Goal: Task Accomplishment & Management: Use online tool/utility

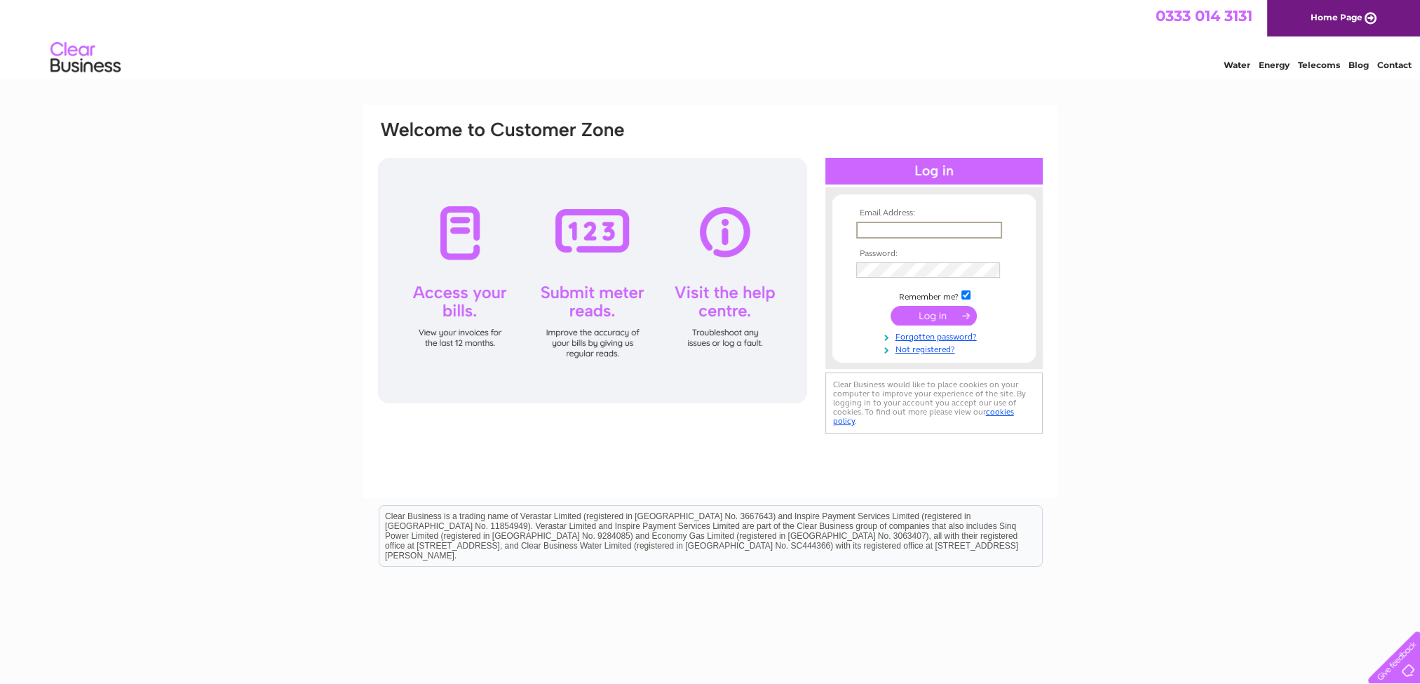
click at [973, 236] on input "text" at bounding box center [929, 230] width 146 height 17
type input "jane.wilson@reiachandhall.co.uk"
click at [940, 311] on input "submit" at bounding box center [934, 315] width 86 height 20
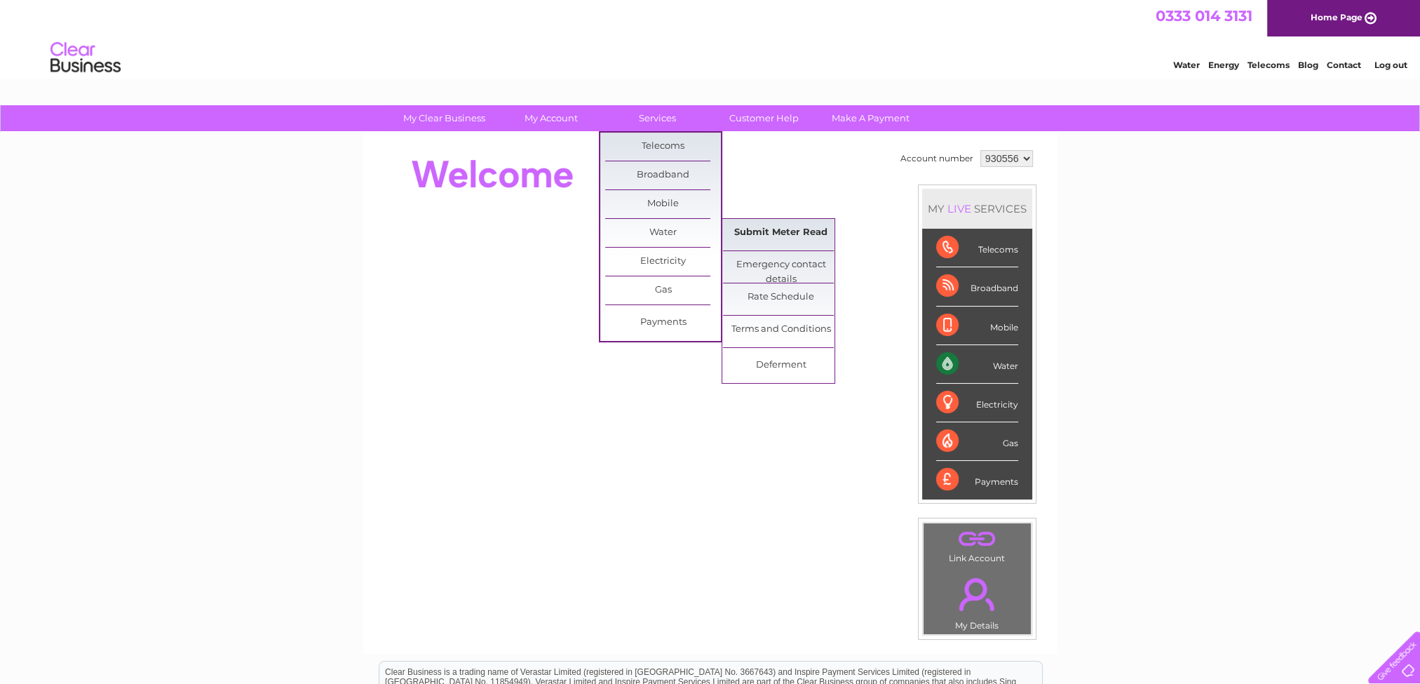
click at [781, 229] on link "Submit Meter Read" at bounding box center [781, 233] width 116 height 28
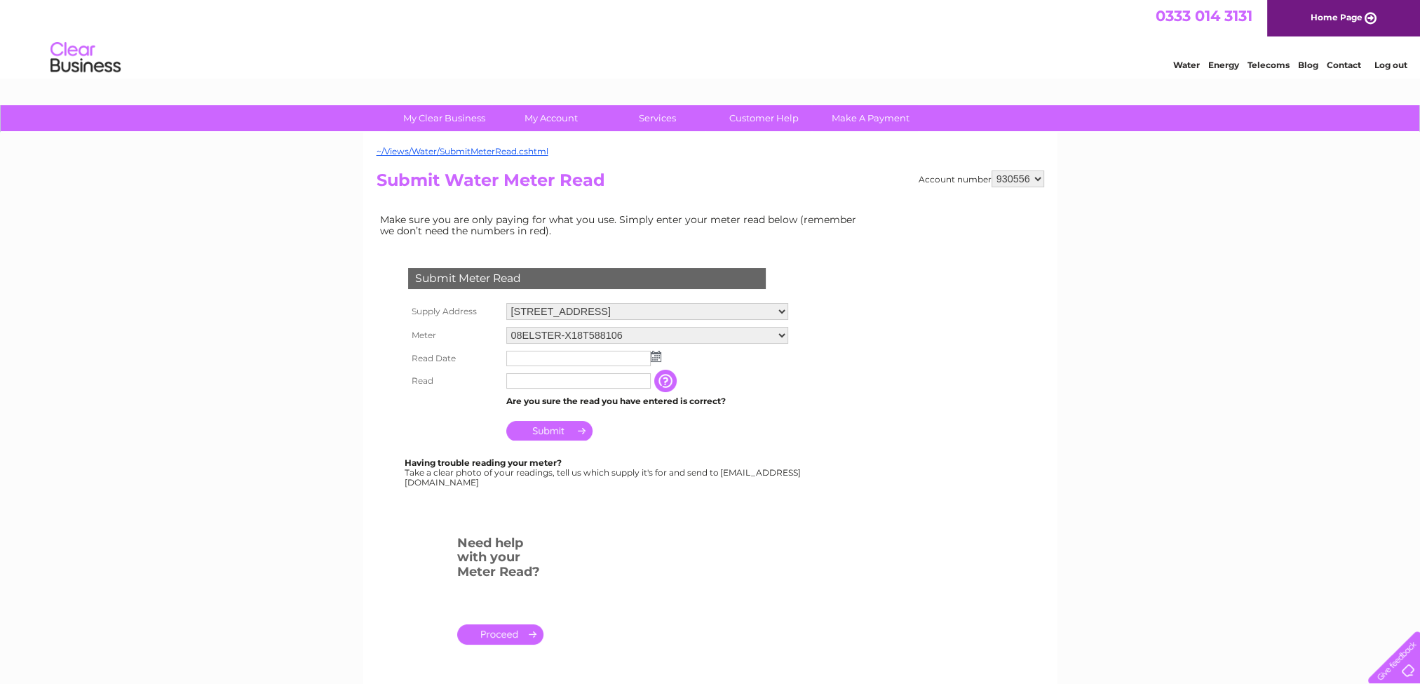
click at [656, 355] on img at bounding box center [656, 356] width 11 height 11
drag, startPoint x: 567, startPoint y: 473, endPoint x: 553, endPoint y: 431, distance: 45.0
click at [566, 472] on link "30" at bounding box center [563, 478] width 20 height 14
type input "[DATE]"
click at [538, 384] on input "text" at bounding box center [578, 380] width 144 height 15
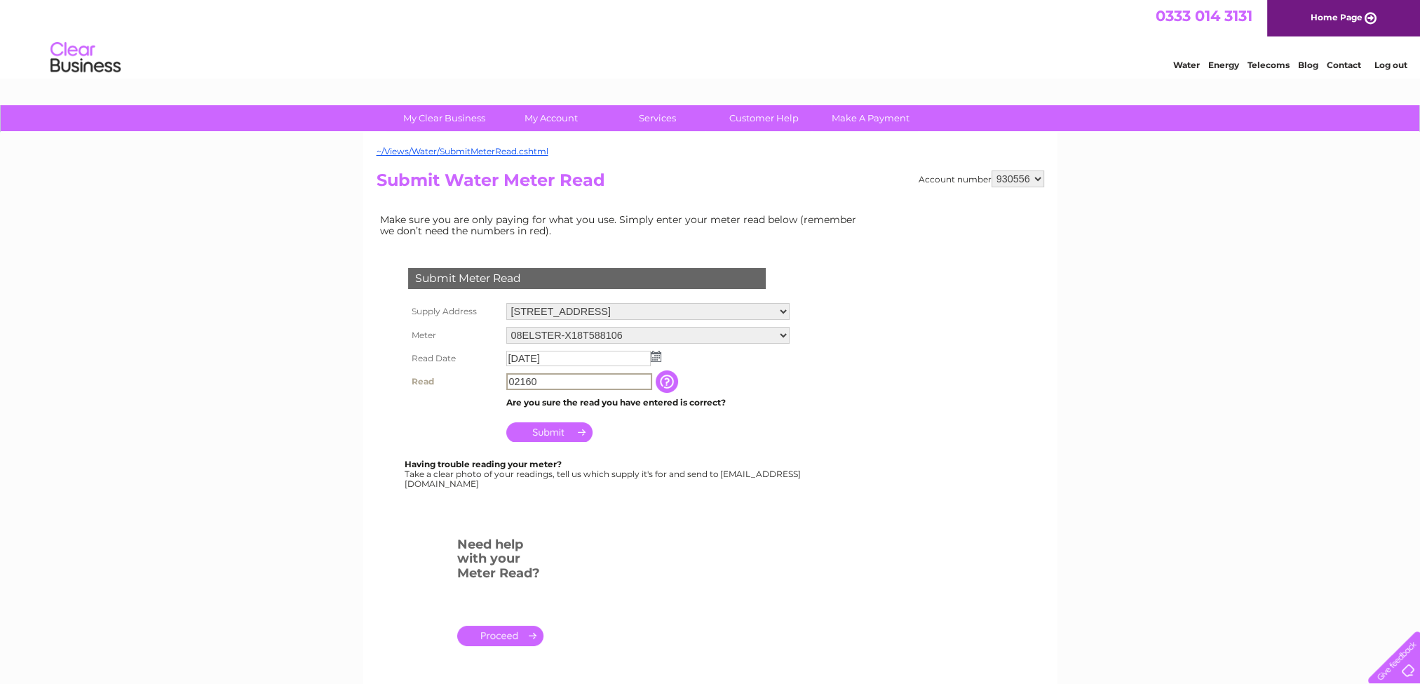
type input "02160"
click at [562, 433] on input "Submit" at bounding box center [549, 431] width 86 height 20
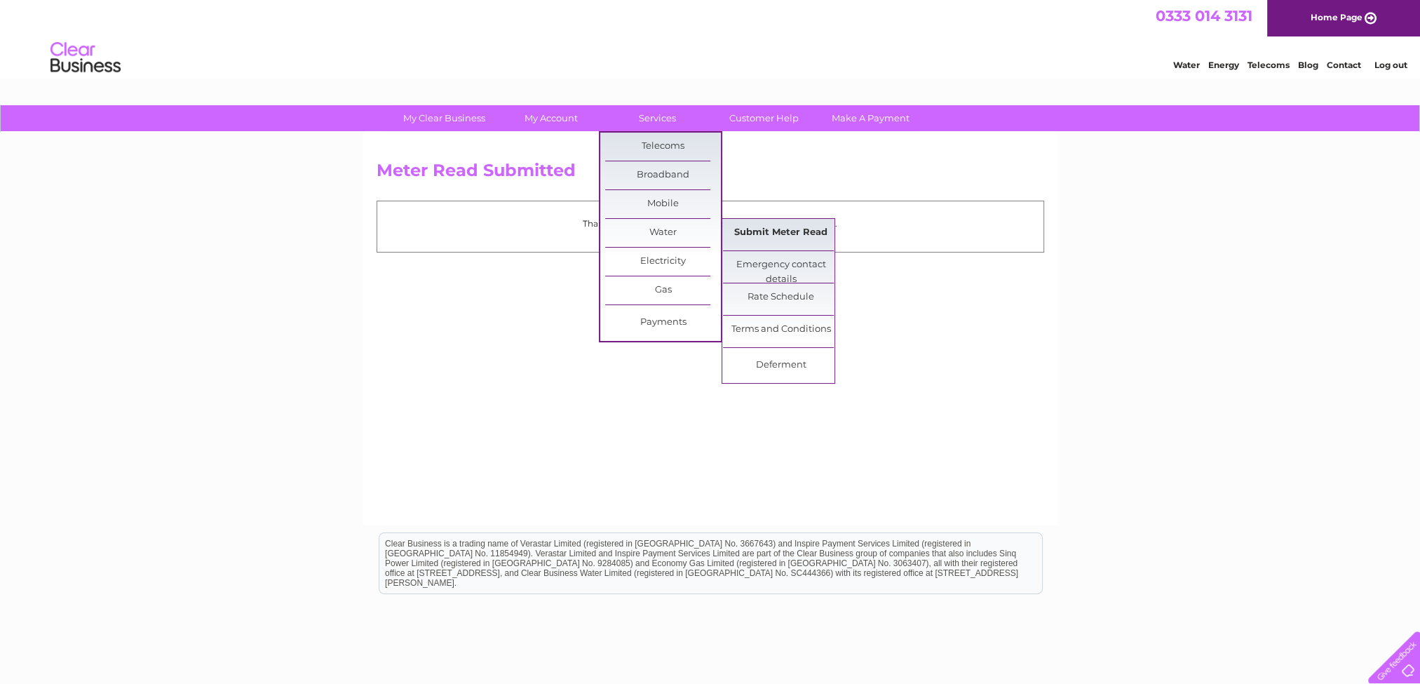
click at [751, 232] on link "Submit Meter Read" at bounding box center [781, 233] width 116 height 28
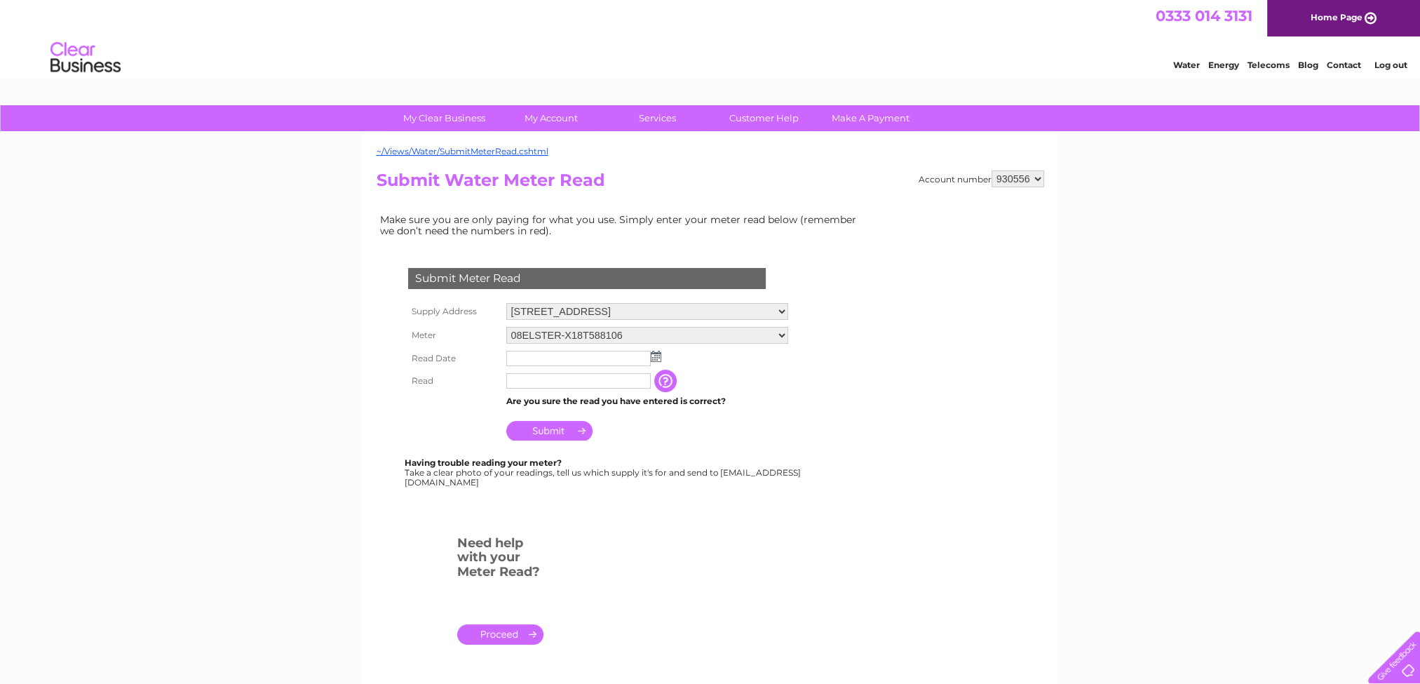
click at [572, 306] on select "[STREET_ADDRESS]" at bounding box center [647, 311] width 282 height 17
select select "447436"
click at [506, 303] on select "[STREET_ADDRESS]" at bounding box center [647, 312] width 282 height 18
click at [654, 358] on img at bounding box center [656, 356] width 11 height 11
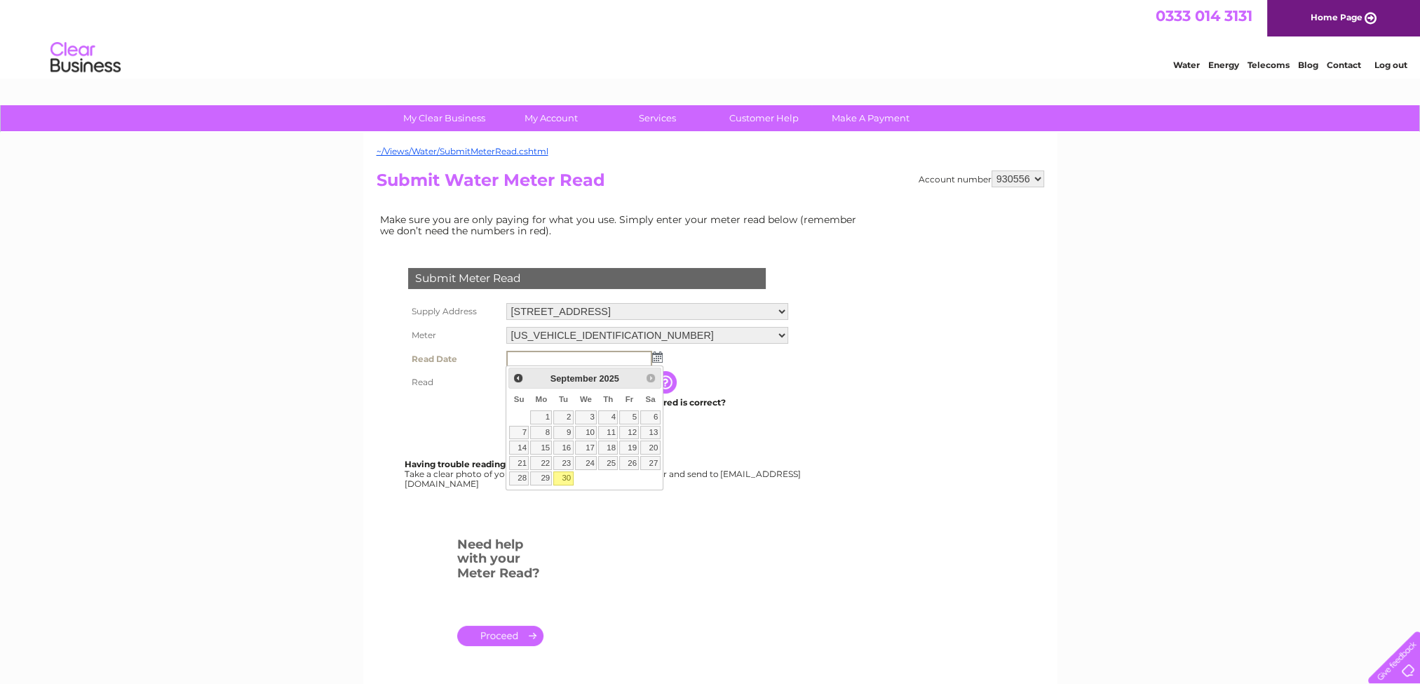
click at [564, 474] on link "30" at bounding box center [563, 478] width 20 height 14
type input "[DATE]"
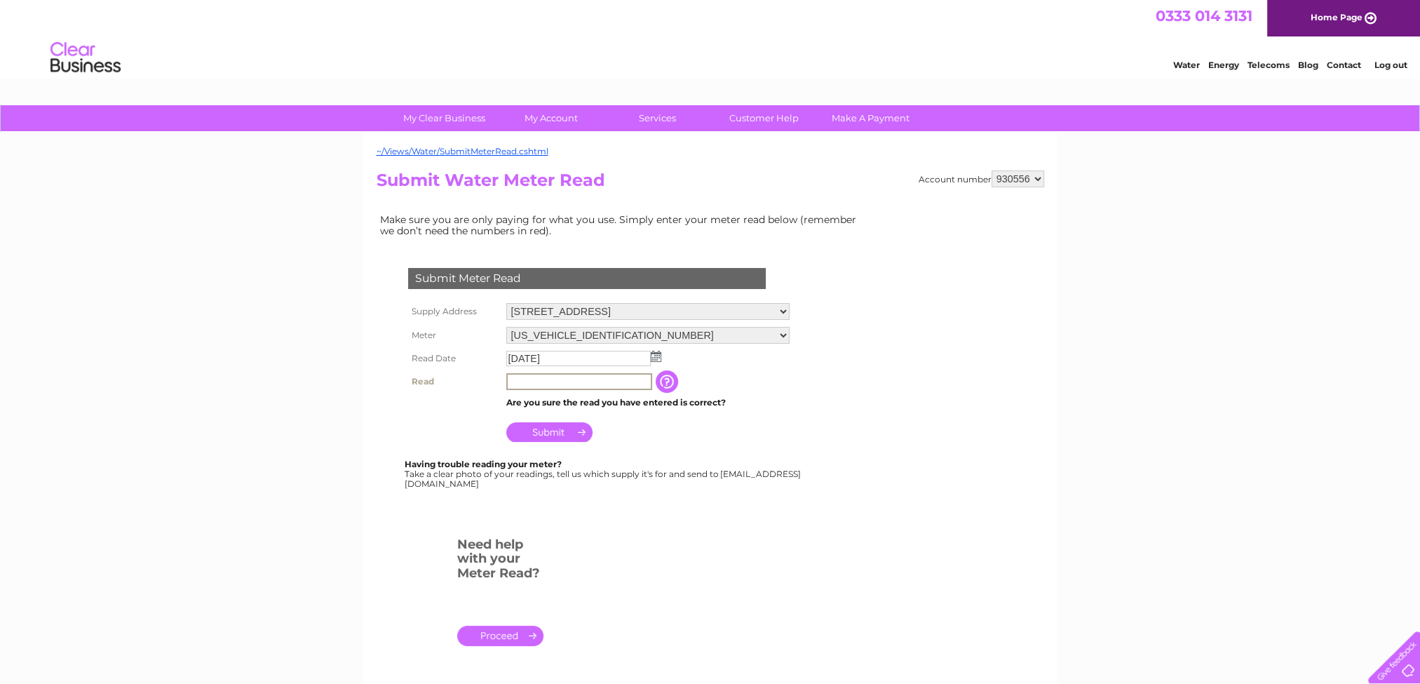
click at [567, 375] on input "text" at bounding box center [579, 381] width 146 height 17
click at [534, 373] on input "text" at bounding box center [579, 381] width 146 height 17
type input "00000"
click at [539, 433] on input "Submit" at bounding box center [549, 432] width 86 height 20
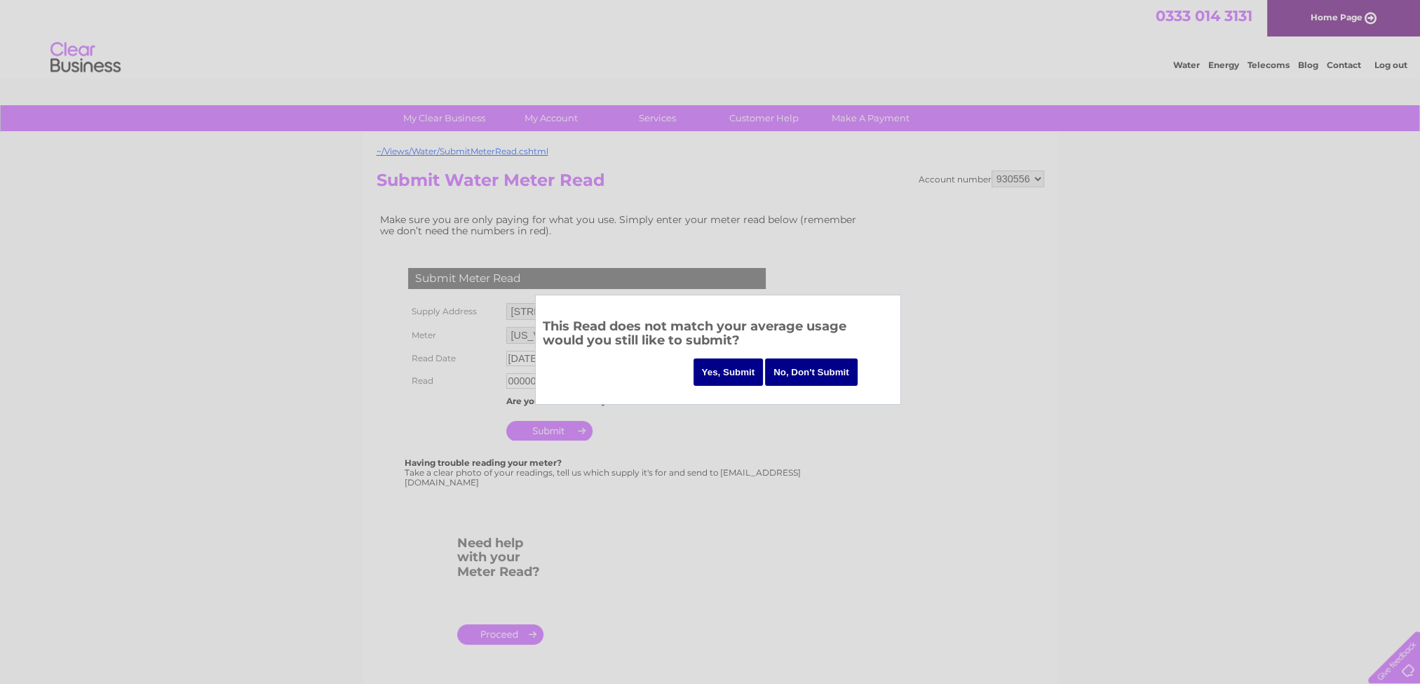
click at [710, 372] on input "Yes, Submit" at bounding box center [729, 371] width 70 height 27
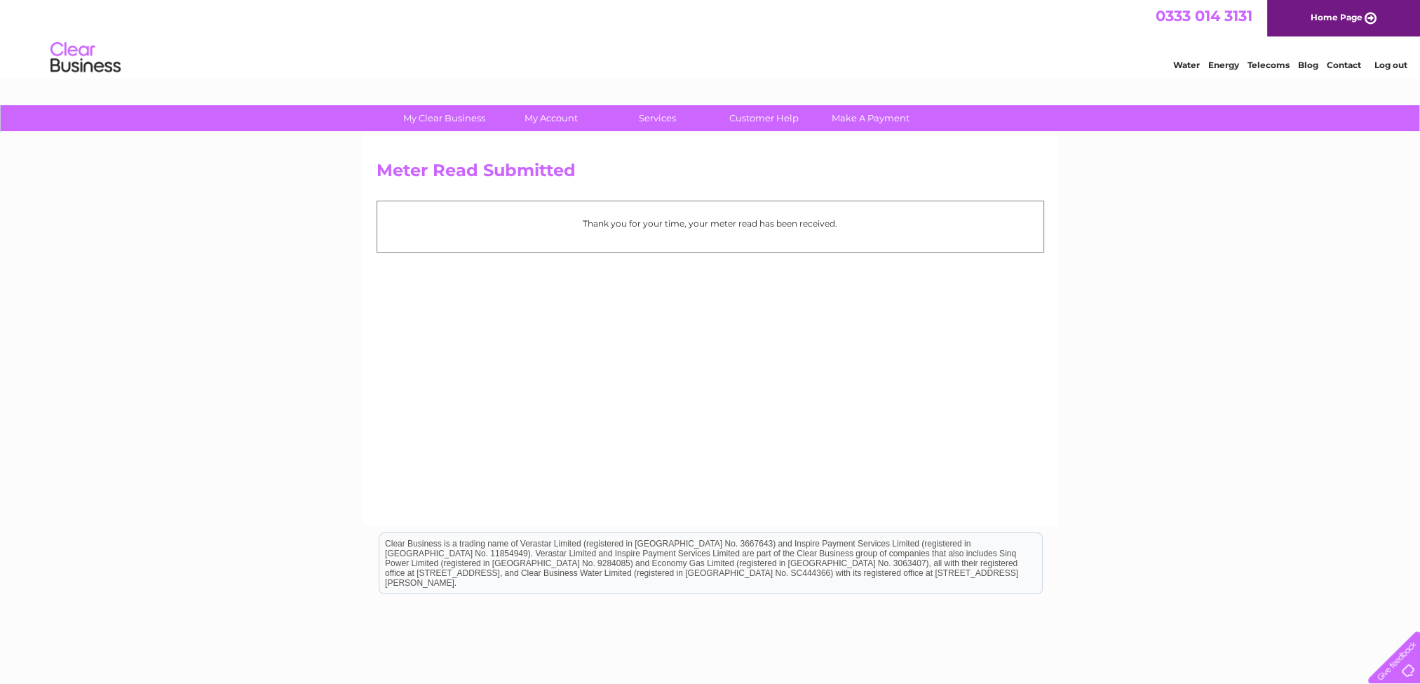
click at [1392, 61] on link "Log out" at bounding box center [1391, 65] width 33 height 11
